Goal: Complete application form

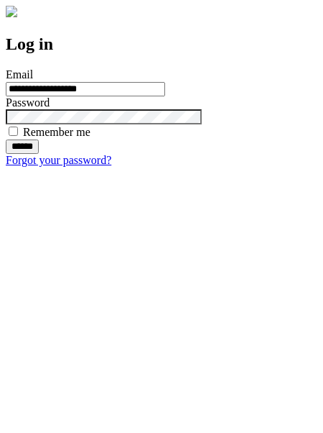
type input "**********"
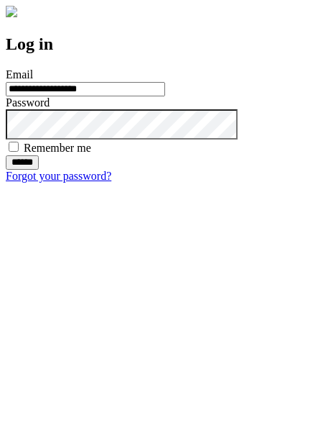
click at [39, 170] on input "******" at bounding box center [22, 162] width 33 height 14
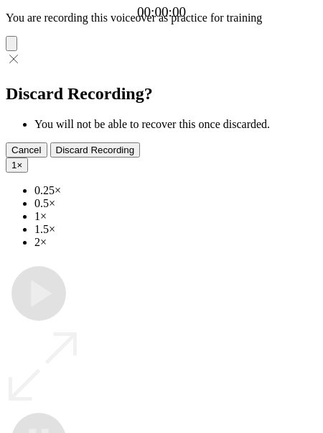
type input "**********"
